Goal: Find specific page/section: Find specific page/section

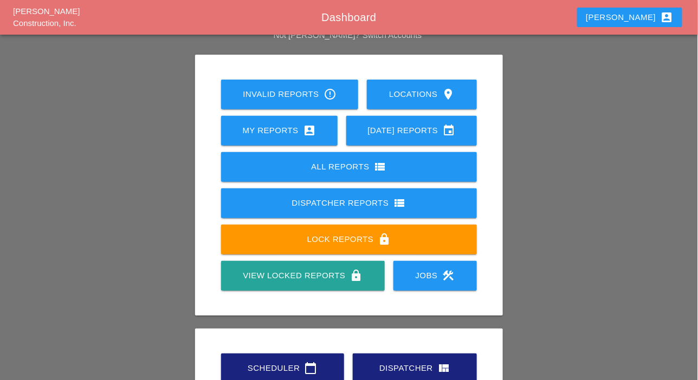
scroll to position [152, 0]
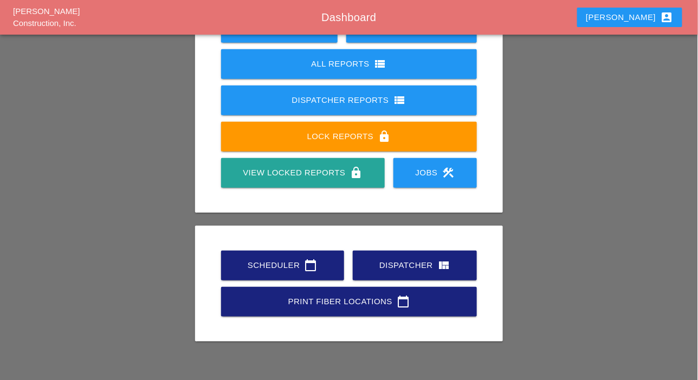
click at [292, 264] on div "Scheduler calendar_today" at bounding box center [282, 265] width 88 height 13
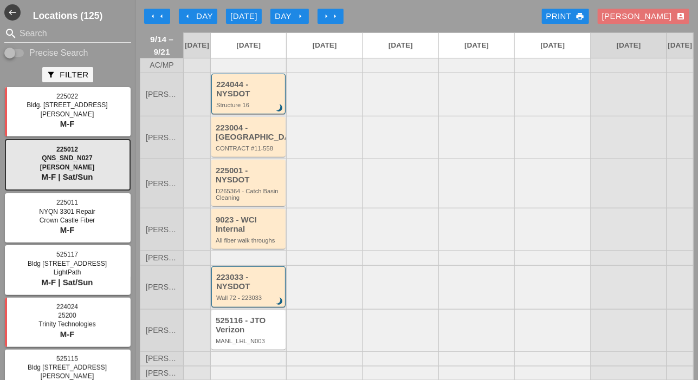
click at [207, 17] on div "arrow_left Day" at bounding box center [198, 16] width 30 height 12
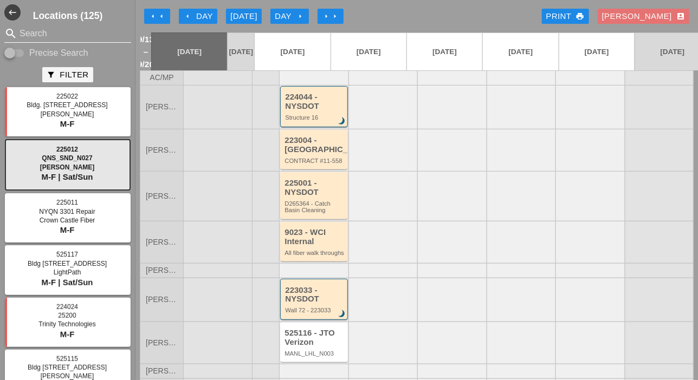
drag, startPoint x: 24, startPoint y: 51, endPoint x: 27, endPoint y: 38, distance: 13.2
click at [24, 51] on input "Precise Search" at bounding box center [14, 53] width 21 height 13
checkbox input "true"
click at [28, 31] on input "Search" at bounding box center [68, 33] width 96 height 17
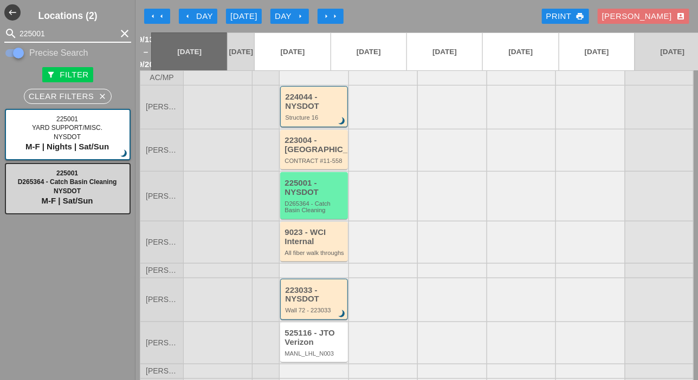
type input "225001"
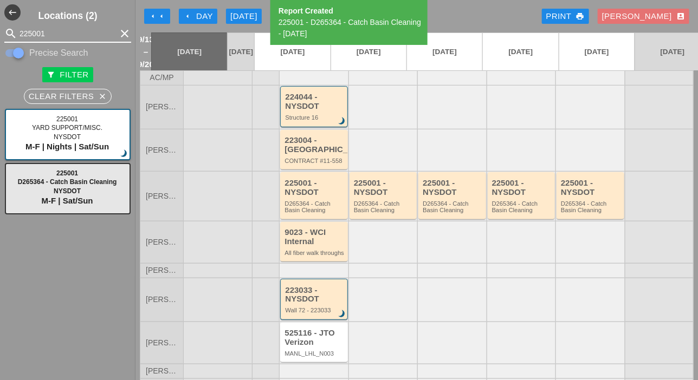
drag, startPoint x: 54, startPoint y: 33, endPoint x: 11, endPoint y: 30, distance: 42.4
click at [12, 30] on div "search 225001 clear" at bounding box center [67, 33] width 127 height 17
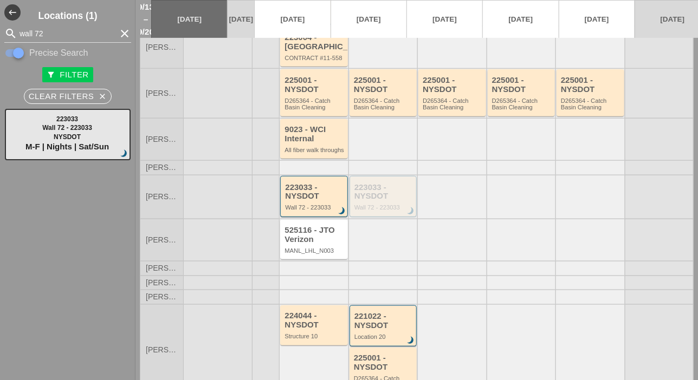
scroll to position [108, 0]
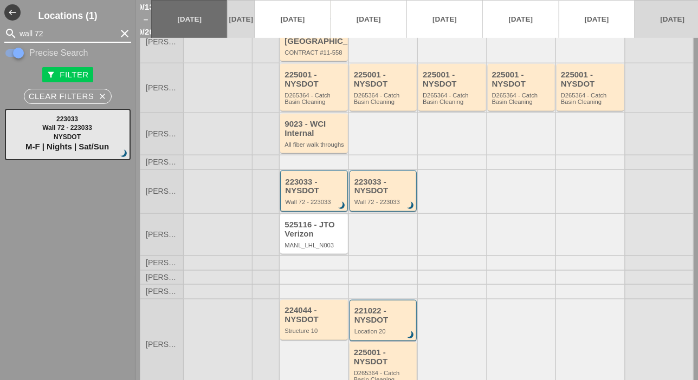
drag, startPoint x: 49, startPoint y: 31, endPoint x: 9, endPoint y: 27, distance: 40.3
click at [9, 27] on div "search wall 72 clear" at bounding box center [67, 33] width 127 height 17
click at [47, 29] on input "wall 72" at bounding box center [68, 33] width 96 height 17
drag, startPoint x: 49, startPoint y: 30, endPoint x: 35, endPoint y: 31, distance: 13.6
click at [35, 31] on input "wall 72" at bounding box center [68, 33] width 96 height 17
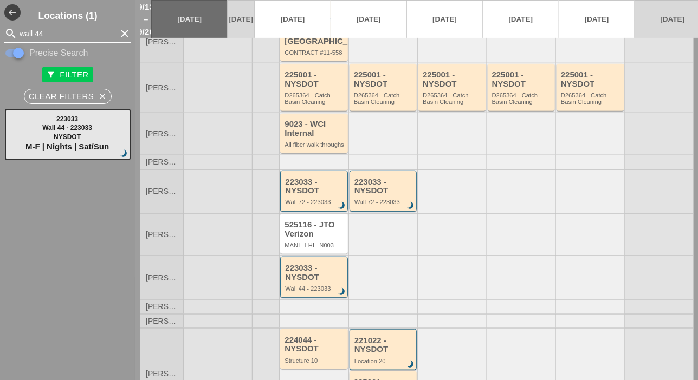
drag, startPoint x: 50, startPoint y: 33, endPoint x: 17, endPoint y: 31, distance: 32.6
click at [17, 31] on div "search wall 44 clear" at bounding box center [67, 33] width 127 height 17
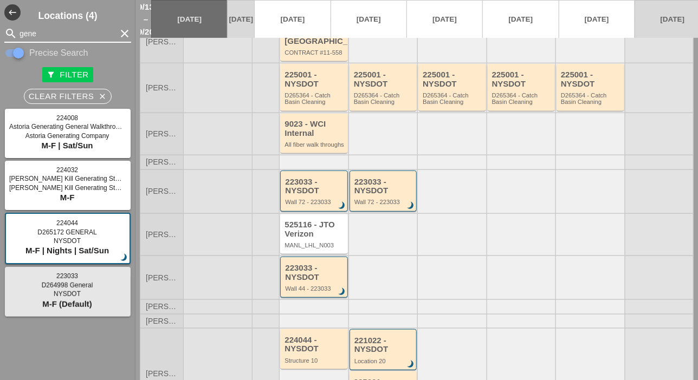
type input "gene"
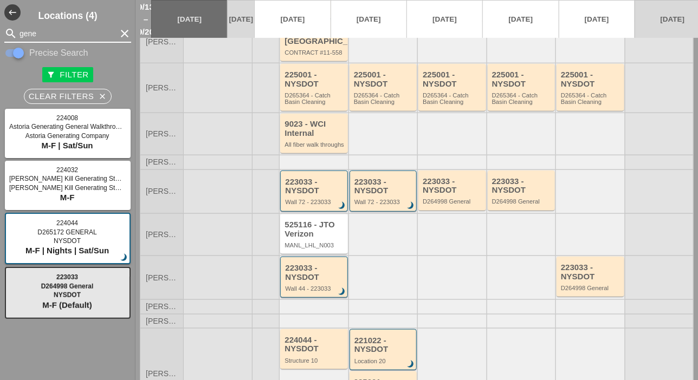
drag, startPoint x: 43, startPoint y: 33, endPoint x: 18, endPoint y: 32, distance: 24.9
click at [18, 32] on div "search gene clear" at bounding box center [67, 33] width 127 height 17
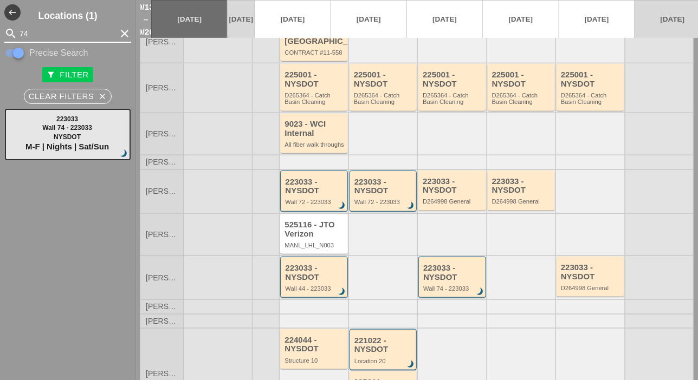
click at [24, 31] on input "74" at bounding box center [68, 33] width 96 height 17
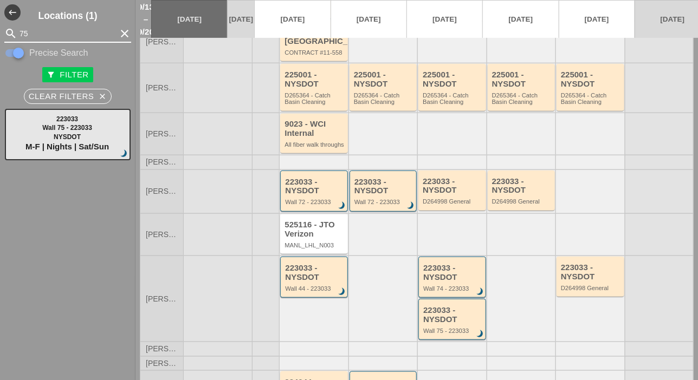
drag, startPoint x: 30, startPoint y: 33, endPoint x: 20, endPoint y: 30, distance: 11.1
click at [20, 30] on input "75" at bounding box center [68, 33] width 96 height 17
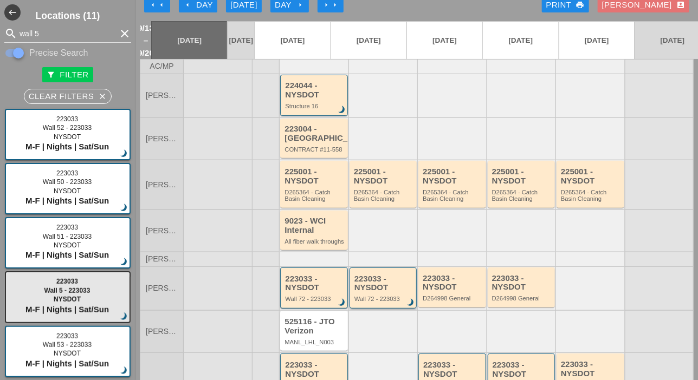
scroll to position [0, 0]
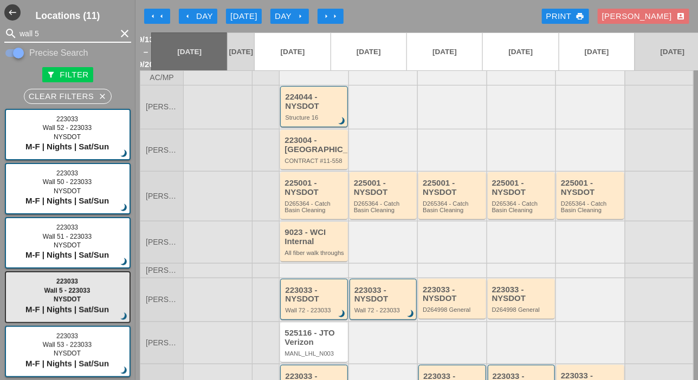
drag, startPoint x: 43, startPoint y: 32, endPoint x: 20, endPoint y: 32, distance: 22.8
click at [20, 32] on input "wall 5" at bounding box center [68, 33] width 96 height 17
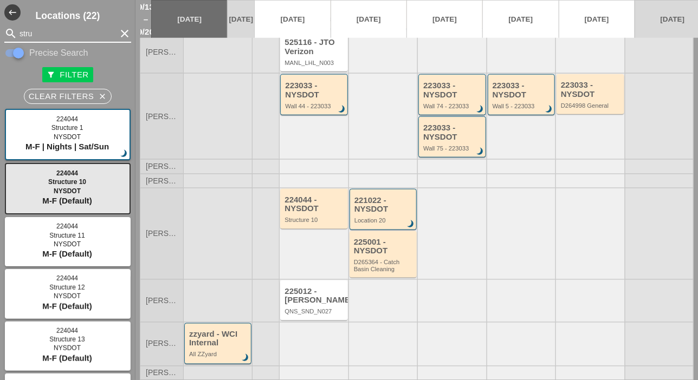
drag, startPoint x: 39, startPoint y: 32, endPoint x: 10, endPoint y: 30, distance: 29.3
click at [11, 29] on div "search stru clear" at bounding box center [67, 33] width 127 height 17
type input "3"
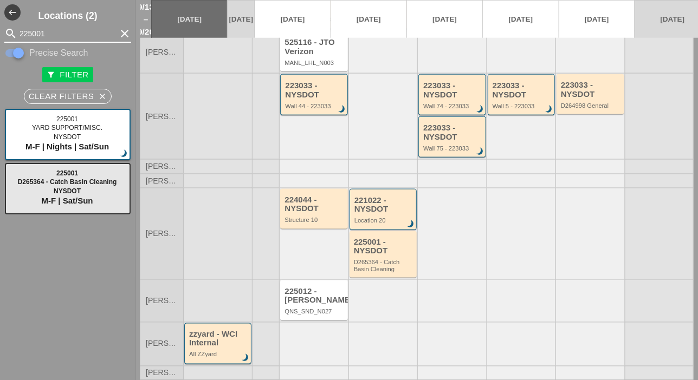
scroll to position [250, 0]
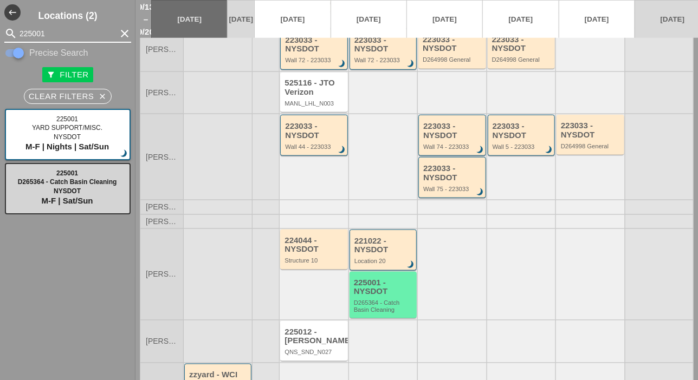
type input "225001"
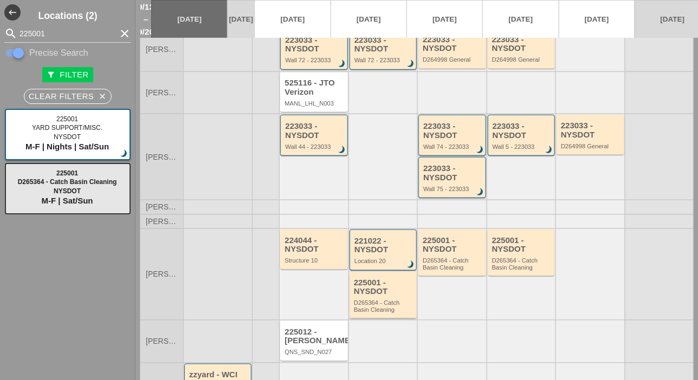
click at [388, 296] on div "225001 - NYSDOT" at bounding box center [384, 288] width 60 height 18
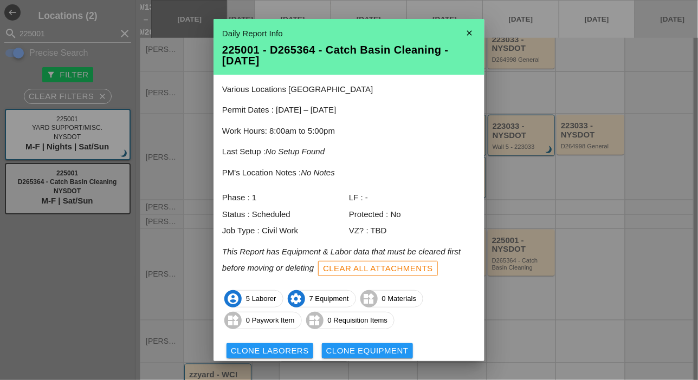
click at [463, 33] on icon "close" at bounding box center [470, 33] width 22 height 22
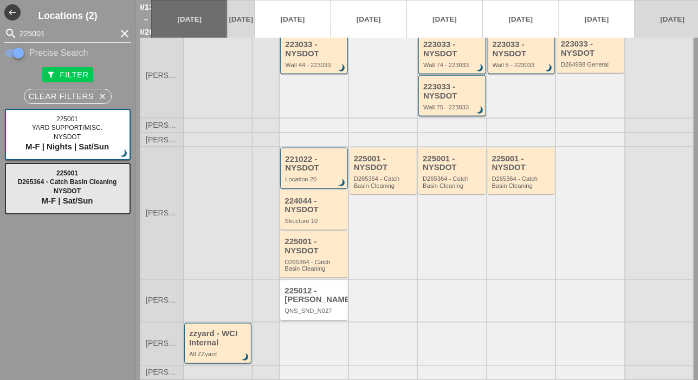
scroll to position [346, 0]
click at [214, 330] on div "zzyard - WCI Internal" at bounding box center [218, 339] width 59 height 18
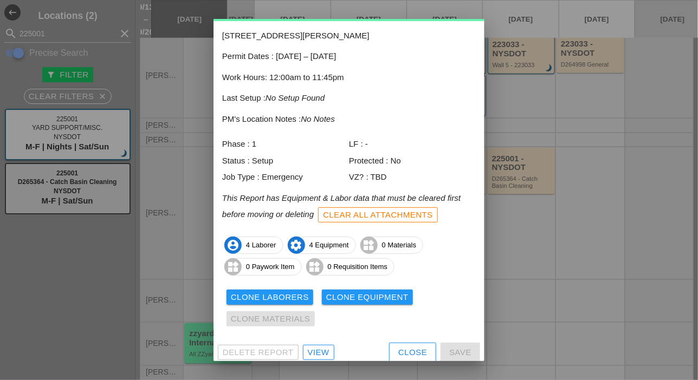
scroll to position [48, 0]
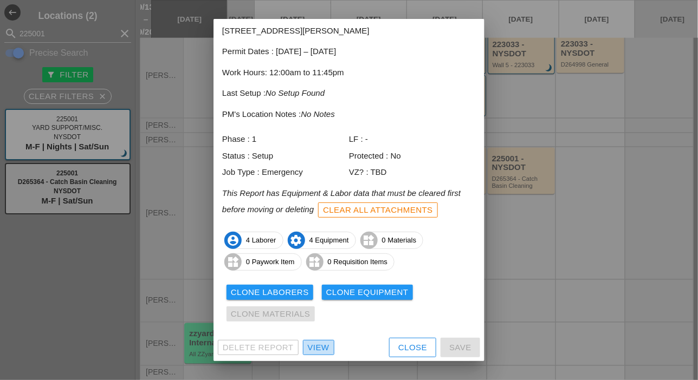
click at [315, 347] on div "View" at bounding box center [319, 348] width 22 height 12
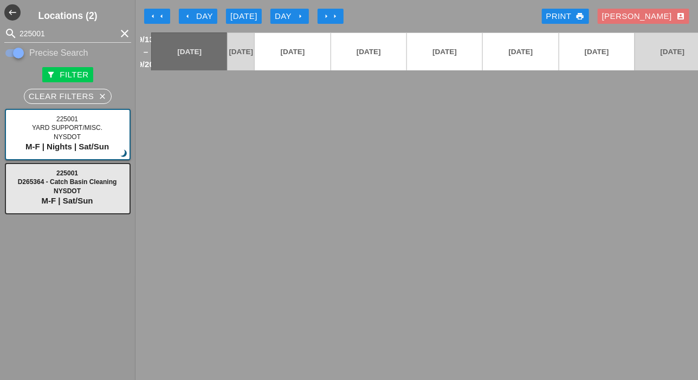
click at [187, 14] on icon "arrow_left" at bounding box center [187, 16] width 9 height 9
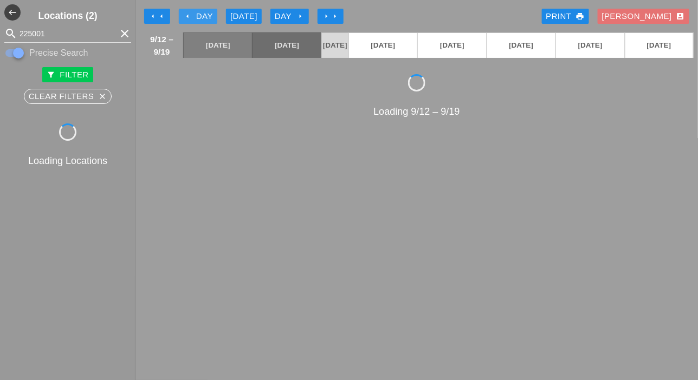
click at [187, 14] on icon "arrow_left" at bounding box center [187, 16] width 9 height 9
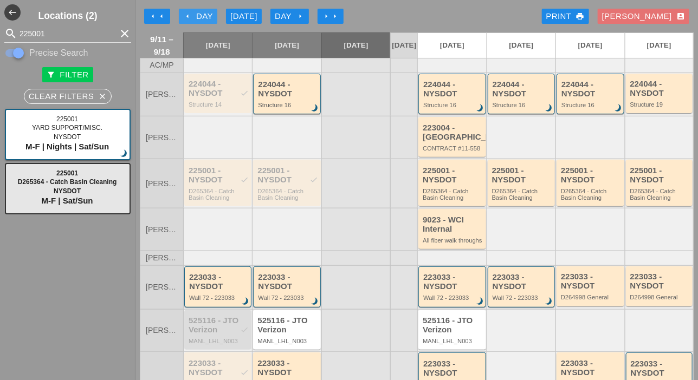
click at [187, 14] on icon "arrow_left" at bounding box center [187, 16] width 9 height 9
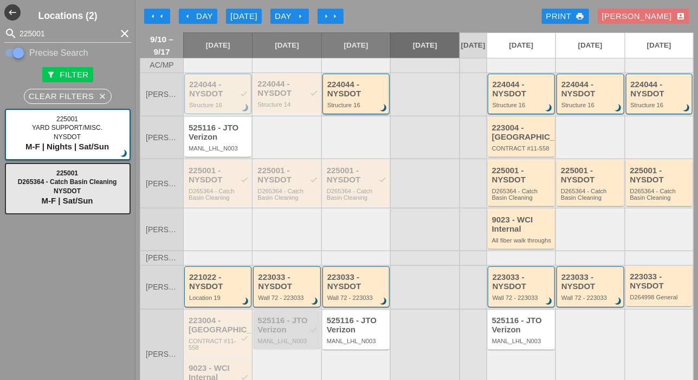
click at [358, 108] on div "Structure 16" at bounding box center [356, 105] width 59 height 7
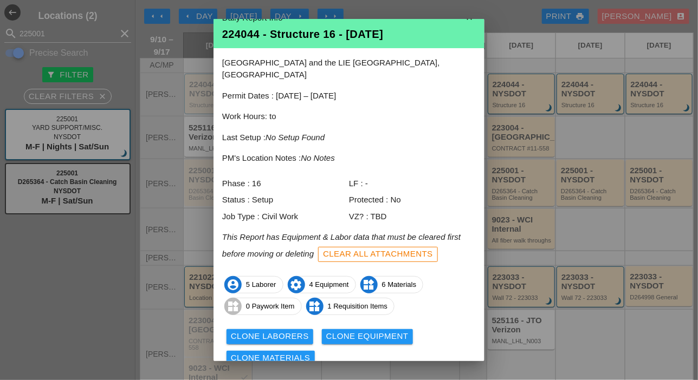
scroll to position [48, 0]
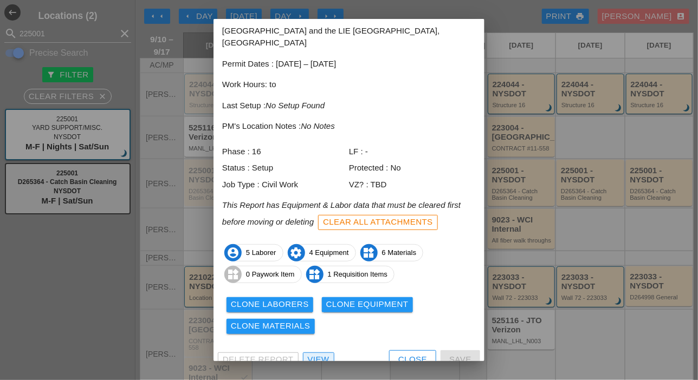
click at [320, 354] on div "View" at bounding box center [319, 360] width 22 height 12
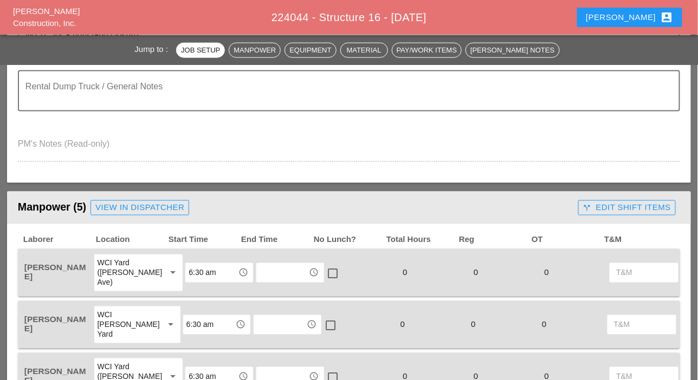
scroll to position [434, 0]
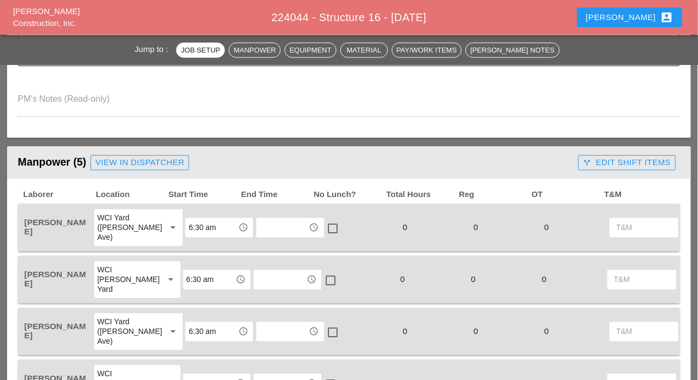
click at [632, 158] on div "call_split Edit Shift Items" at bounding box center [627, 163] width 88 height 12
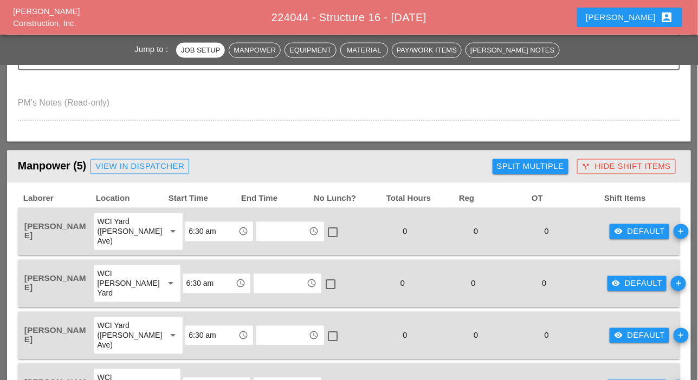
scroll to position [488, 0]
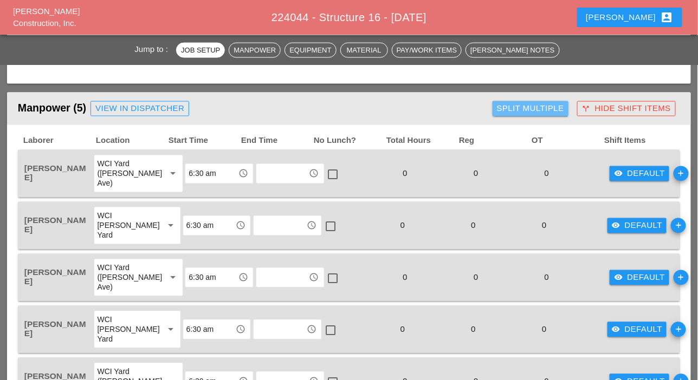
drag, startPoint x: 528, startPoint y: 108, endPoint x: 461, endPoint y: 108, distance: 67.7
click at [528, 108] on div "Split Multiple" at bounding box center [530, 108] width 67 height 12
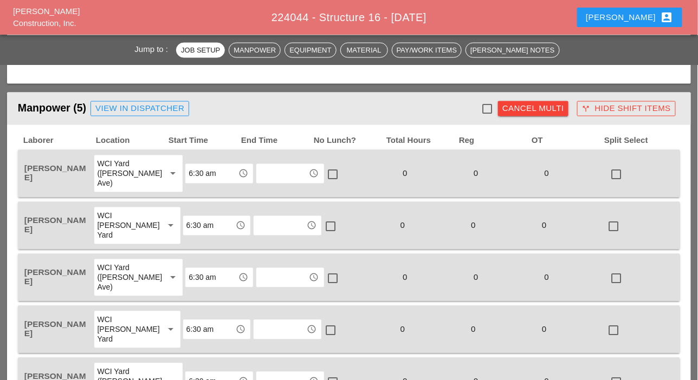
click at [483, 108] on div at bounding box center [487, 109] width 18 height 18
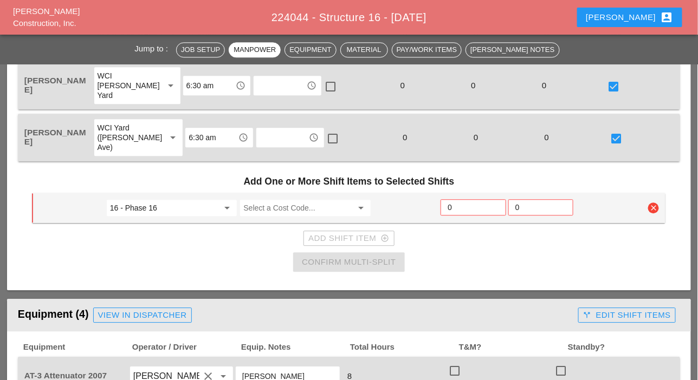
scroll to position [759, 0]
